Goal: Task Accomplishment & Management: Manage account settings

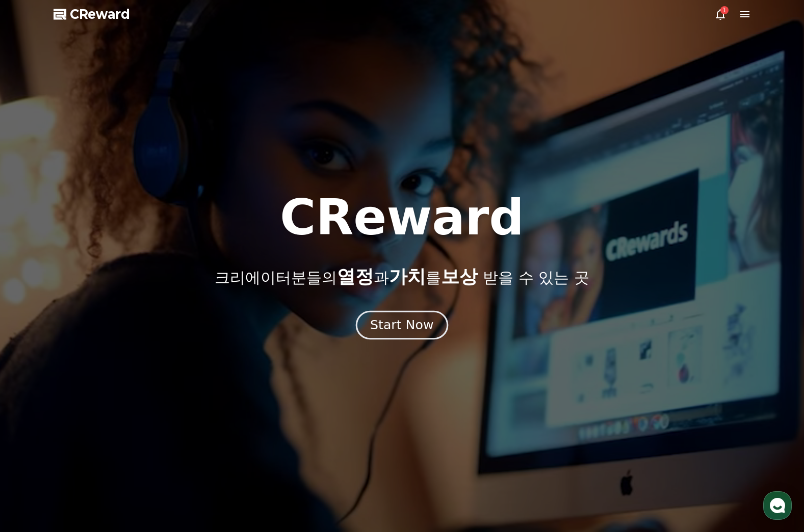
click at [395, 328] on div "Start Now" at bounding box center [401, 325] width 63 height 17
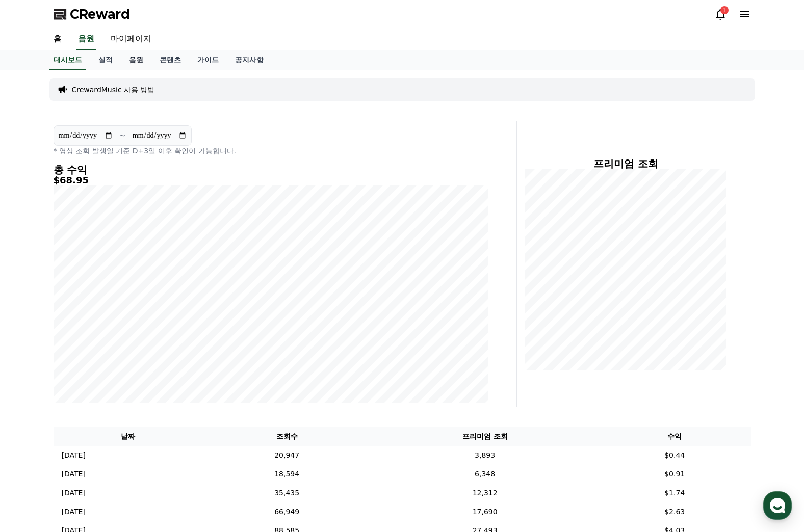
click at [138, 60] on link "음원" at bounding box center [136, 59] width 31 height 19
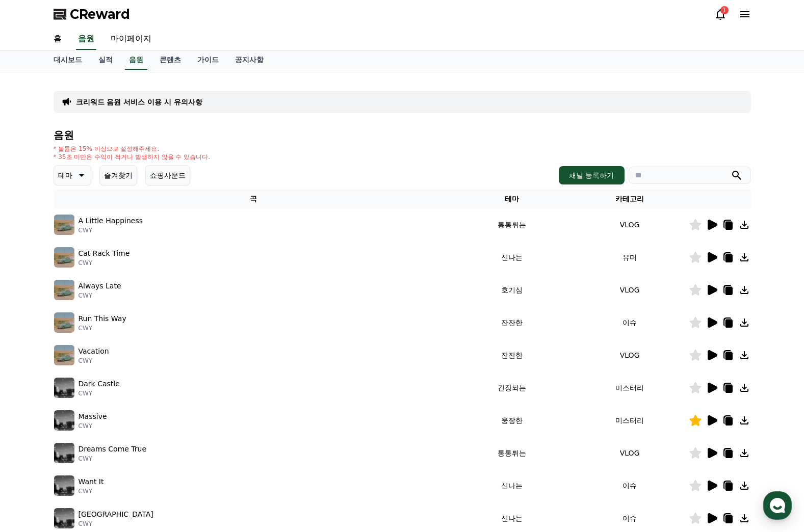
click at [107, 177] on button "즐겨찾기" at bounding box center [118, 175] width 38 height 20
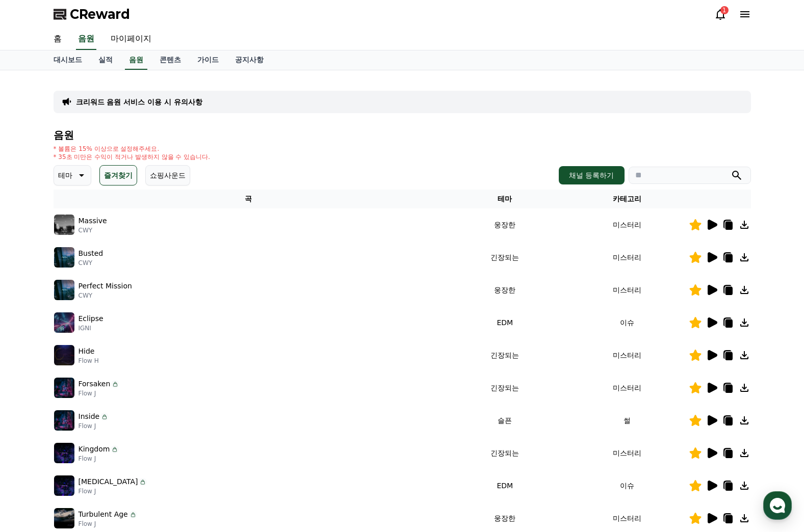
click at [710, 225] on icon at bounding box center [713, 225] width 10 height 10
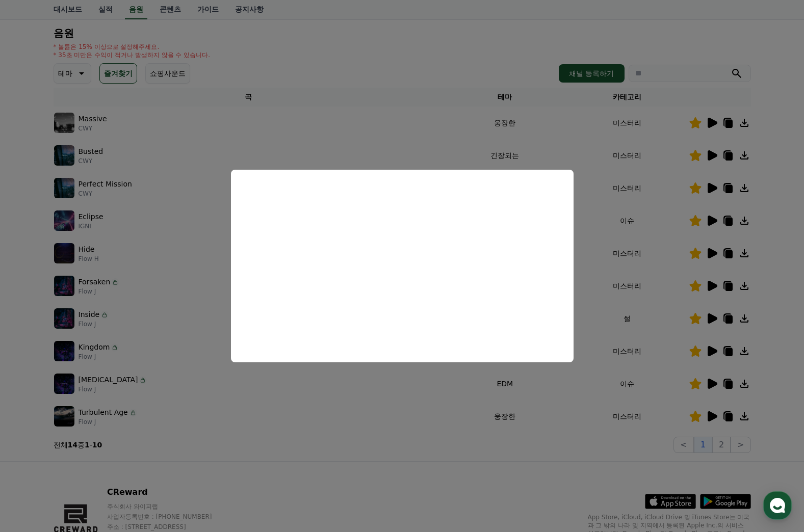
scroll to position [153, 0]
